Goal: Task Accomplishment & Management: Complete application form

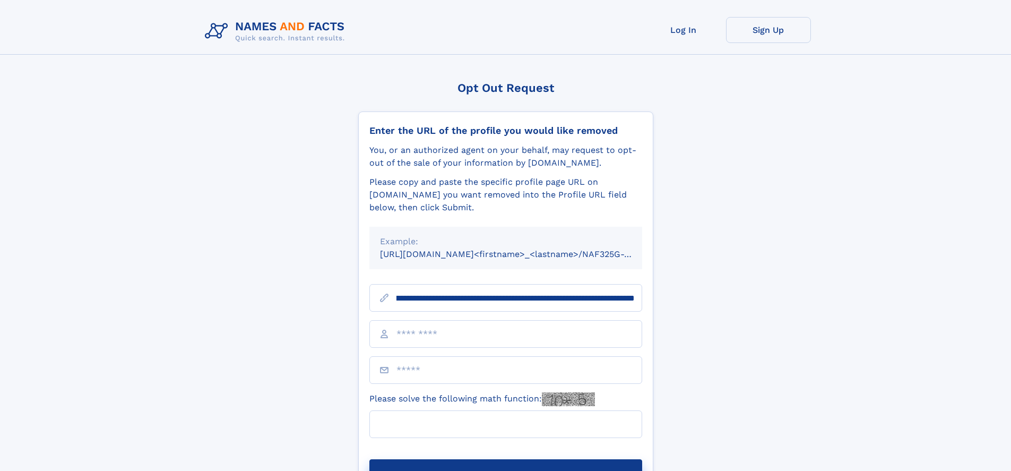
scroll to position [0, 111]
type input "**********"
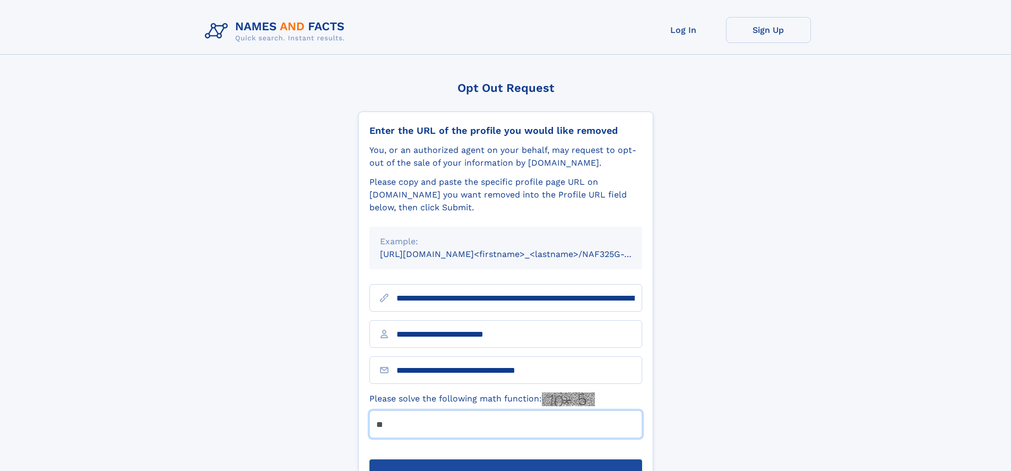
type input "**"
click at [505, 459] on button "Submit Opt Out Request" at bounding box center [505, 476] width 273 height 34
